Goal: Transaction & Acquisition: Book appointment/travel/reservation

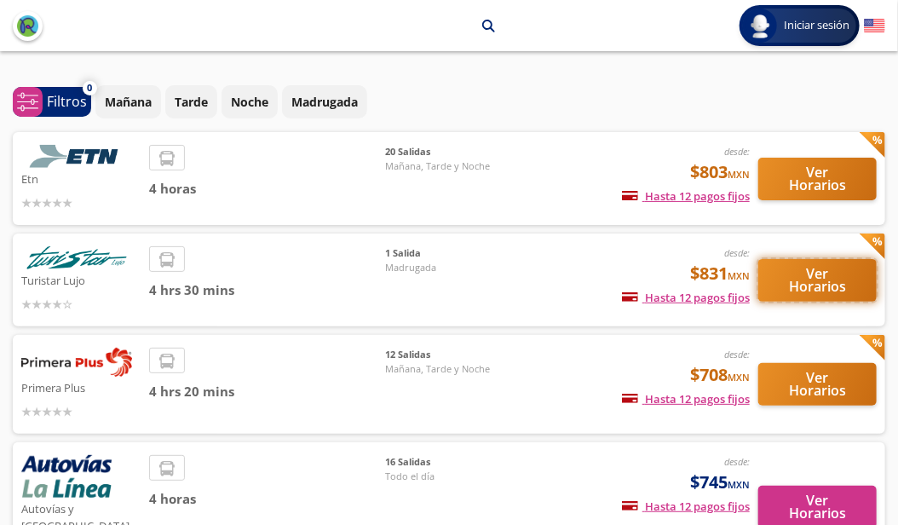
click at [819, 286] on button "Ver Horarios" at bounding box center [818, 280] width 118 height 43
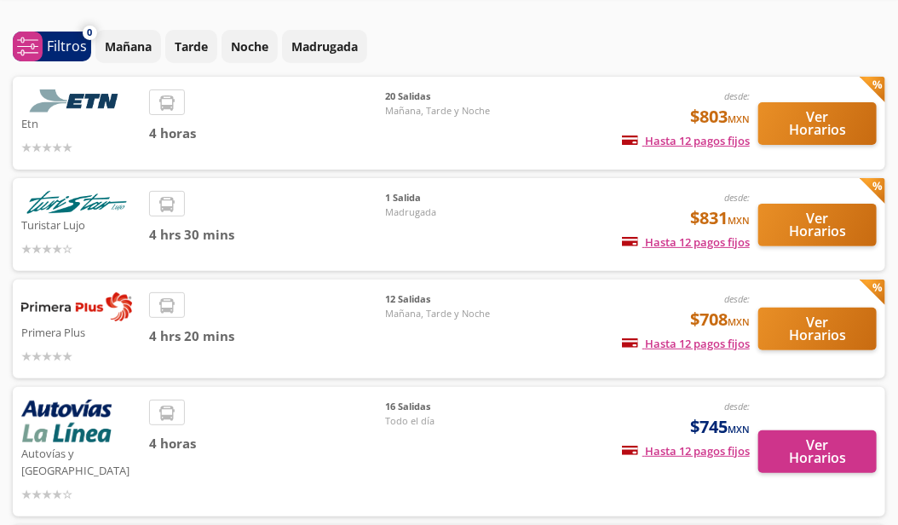
scroll to position [85, 0]
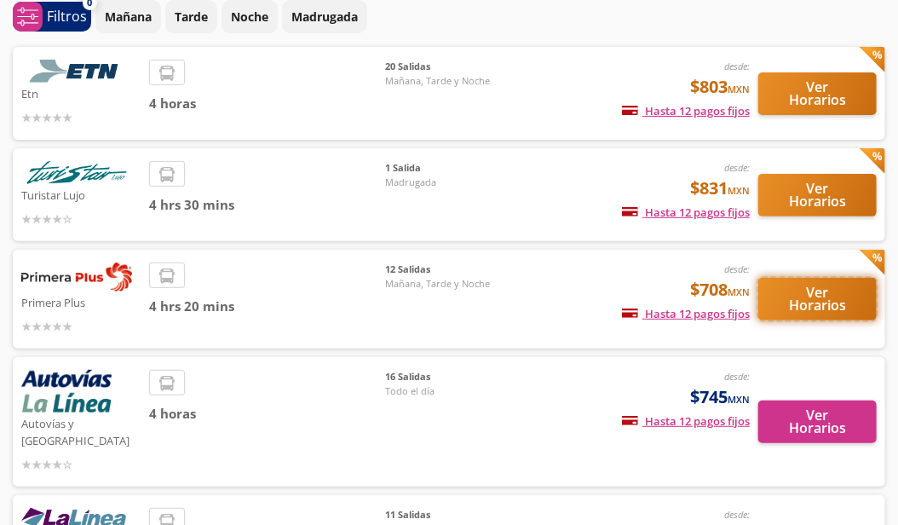
click at [815, 299] on button "Ver Horarios" at bounding box center [818, 299] width 118 height 43
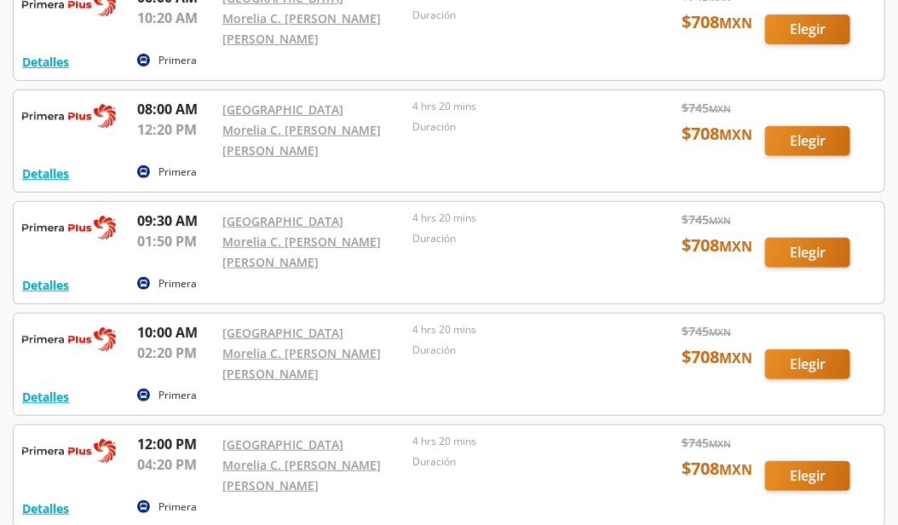
scroll to position [170, 0]
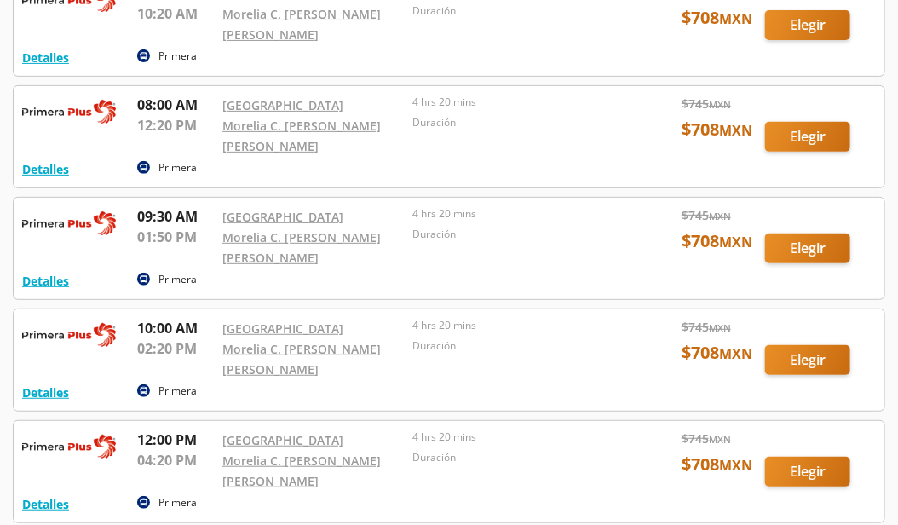
scroll to position [85, 0]
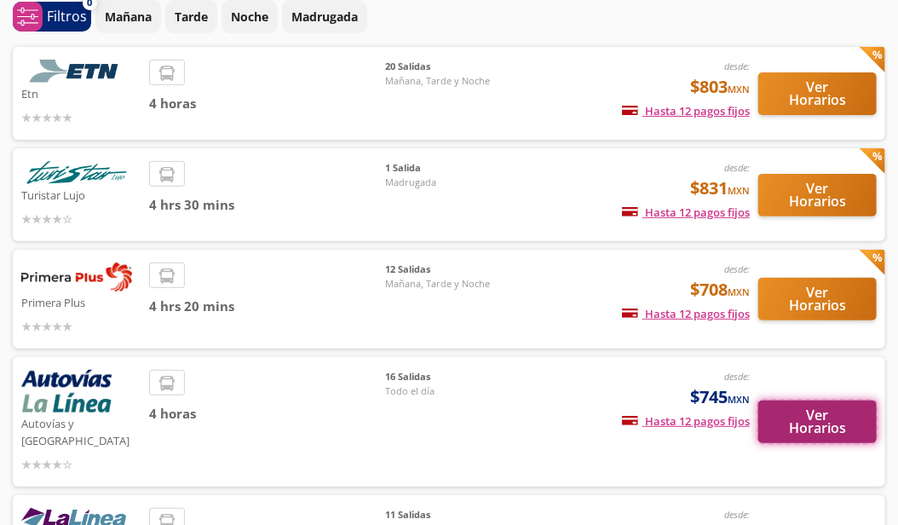
click at [832, 418] on button "Ver Horarios" at bounding box center [818, 422] width 118 height 43
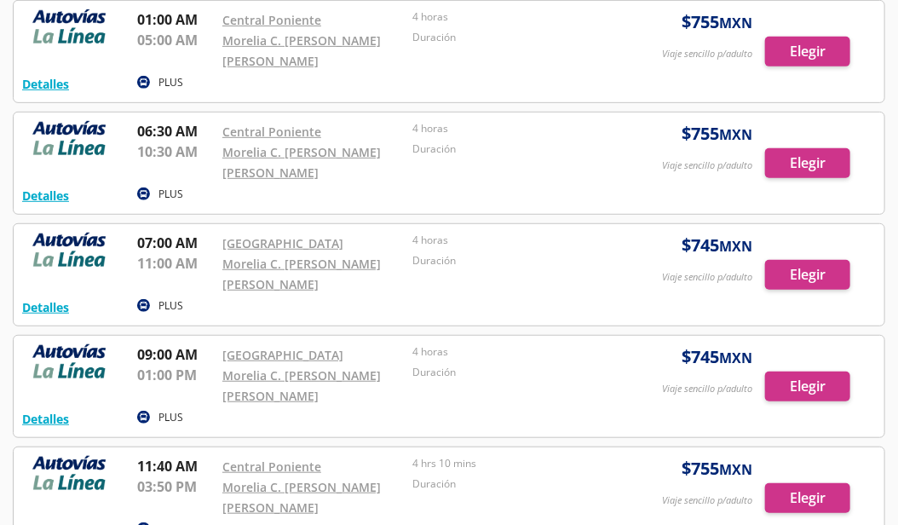
drag, startPoint x: 402, startPoint y: 251, endPoint x: 384, endPoint y: 255, distance: 18.2
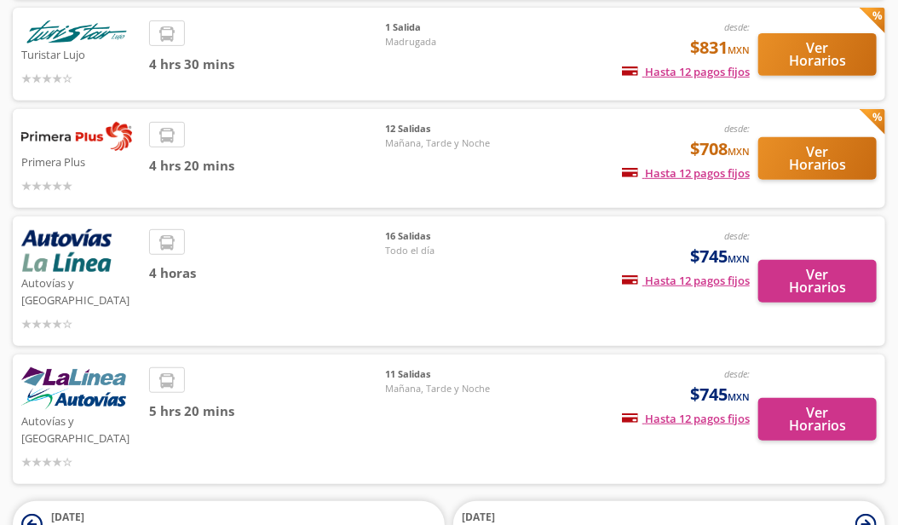
scroll to position [256, 0]
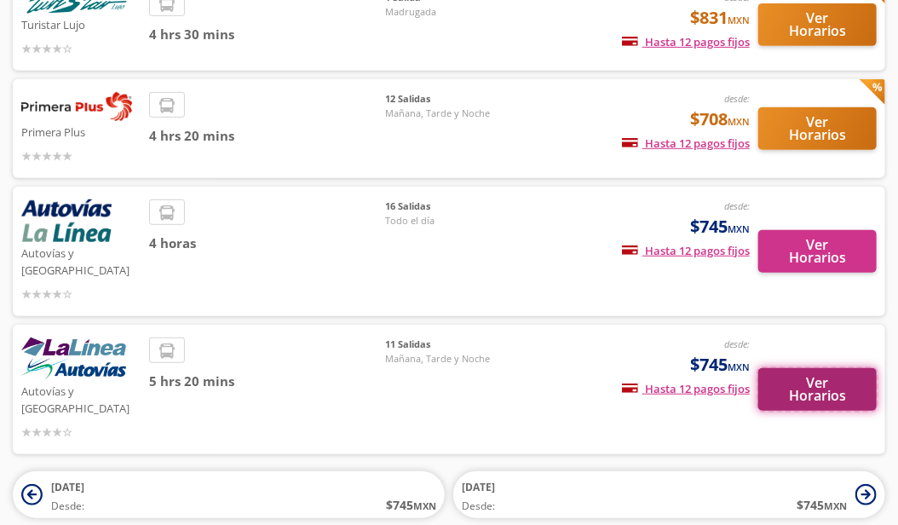
click at [839, 368] on button "Ver Horarios" at bounding box center [818, 389] width 118 height 43
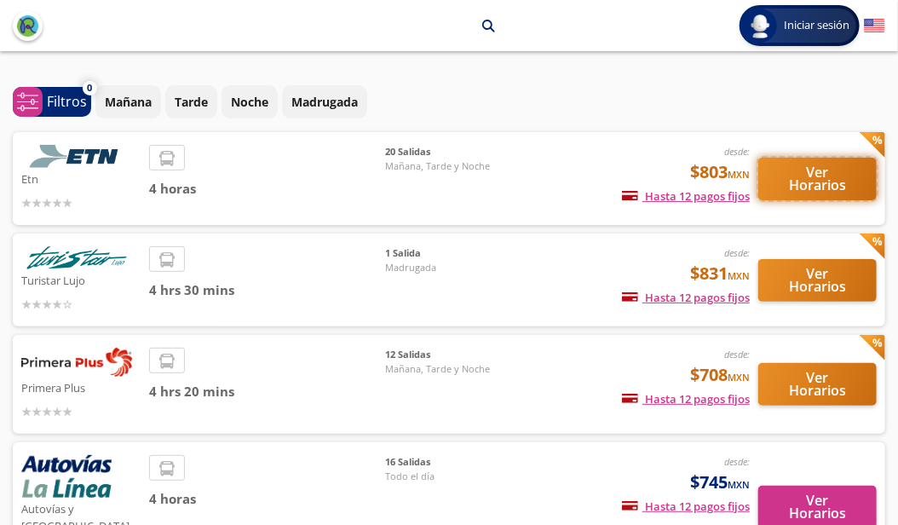
click at [792, 183] on button "Ver Horarios" at bounding box center [818, 179] width 118 height 43
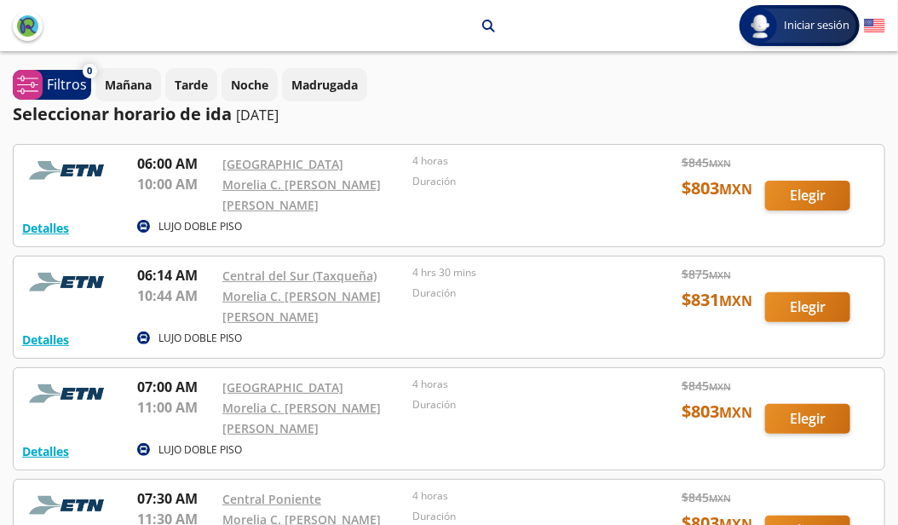
scroll to position [85, 0]
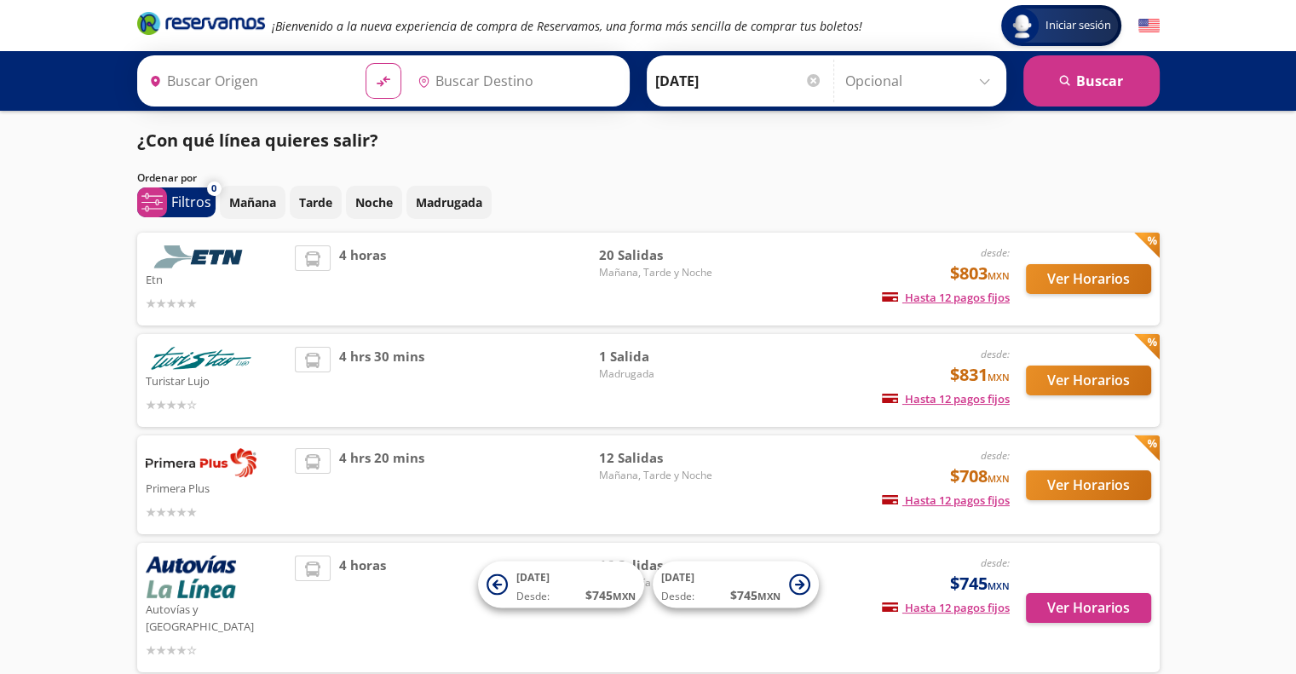
type input "[GEOGRAPHIC_DATA], [GEOGRAPHIC_DATA]"
